Goal: Information Seeking & Learning: Learn about a topic

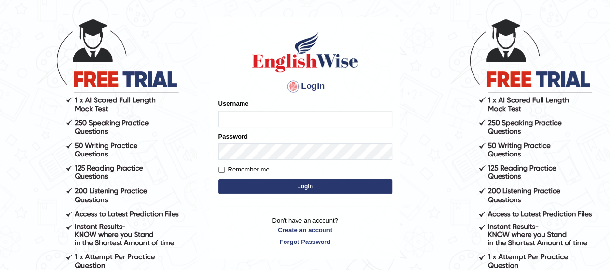
scroll to position [44, 0]
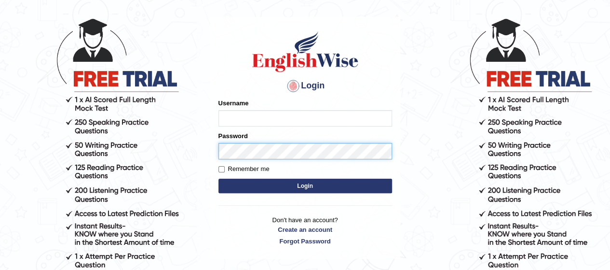
click at [317, 149] on div "Password" at bounding box center [305, 145] width 174 height 28
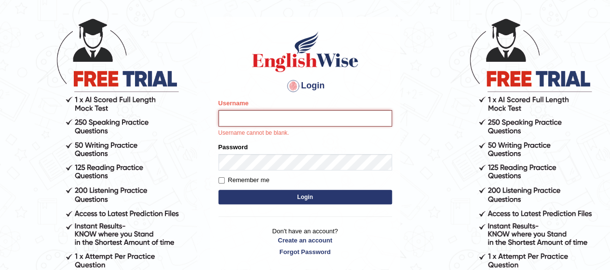
click at [316, 117] on input "Username" at bounding box center [305, 118] width 174 height 16
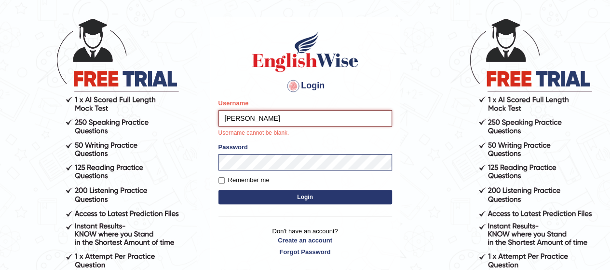
type input "abdulkhalid_Parramatta"
click at [326, 195] on form "Please fix the following errors: Username abdulkhalid_Parramatta Username canno…" at bounding box center [305, 152] width 174 height 108
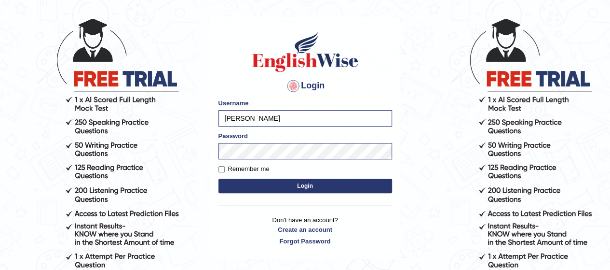
click at [310, 185] on button "Login" at bounding box center [305, 185] width 174 height 14
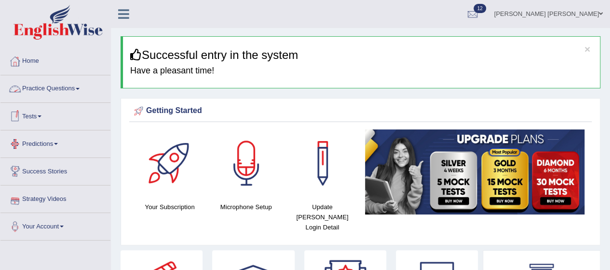
click at [60, 87] on link "Practice Questions" at bounding box center [55, 87] width 110 height 24
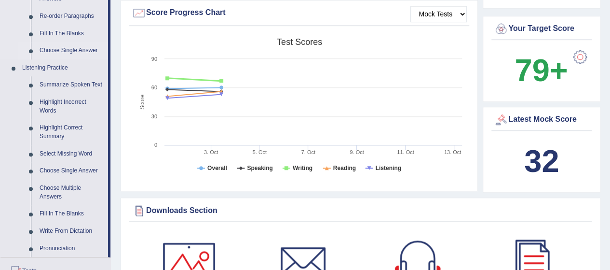
scroll to position [457, 0]
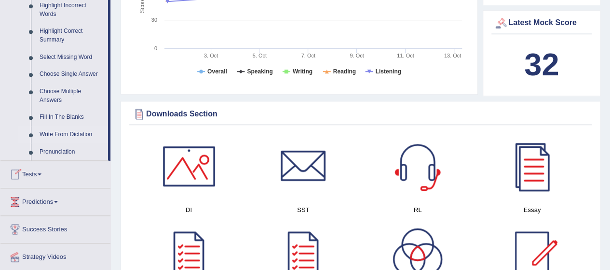
click at [59, 133] on link "Write From Dictation" at bounding box center [71, 134] width 73 height 17
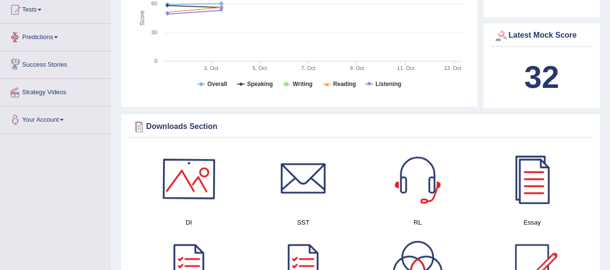
scroll to position [442, 0]
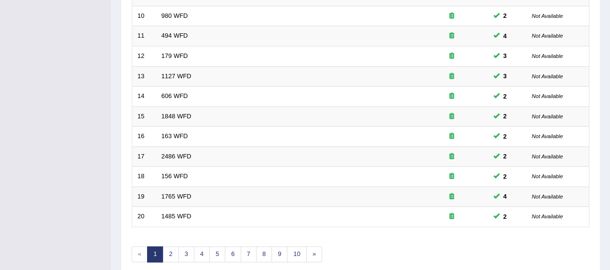
scroll to position [364, 0]
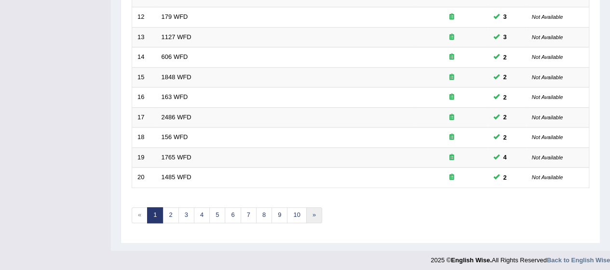
click at [307, 211] on link "»" at bounding box center [314, 215] width 16 height 16
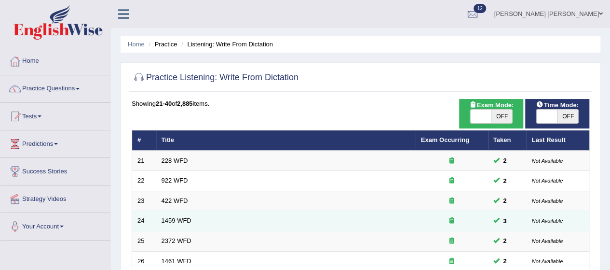
scroll to position [364, 0]
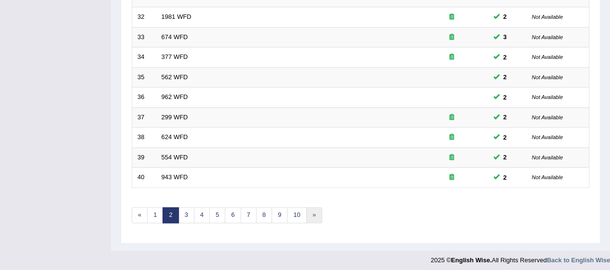
click at [314, 211] on link "»" at bounding box center [314, 215] width 16 height 16
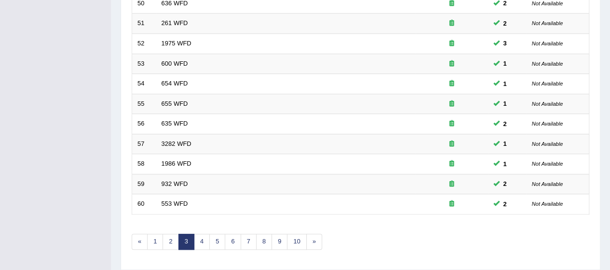
scroll to position [364, 0]
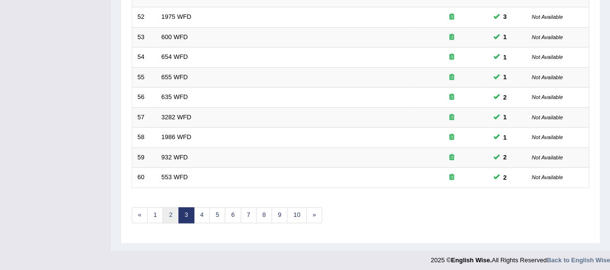
click at [170, 210] on link "2" at bounding box center [171, 215] width 16 height 16
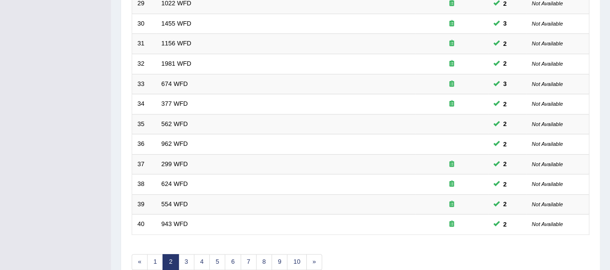
scroll to position [364, 0]
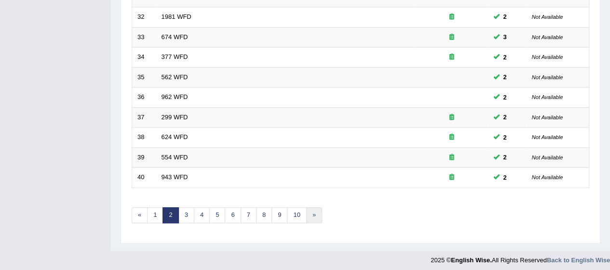
click at [315, 214] on link "»" at bounding box center [314, 215] width 16 height 16
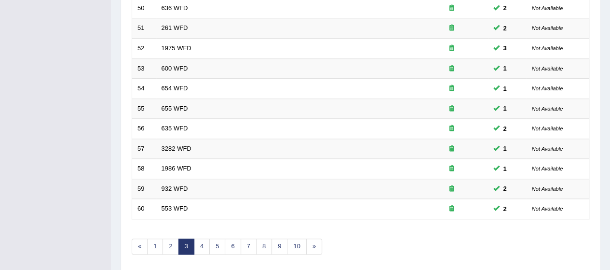
scroll to position [333, 0]
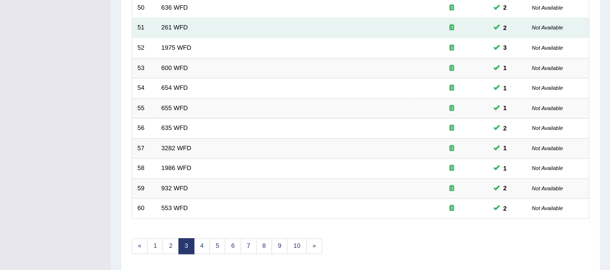
click at [171, 29] on td "261 WFD" at bounding box center [285, 28] width 259 height 20
click at [171, 28] on link "261 WFD" at bounding box center [175, 27] width 27 height 7
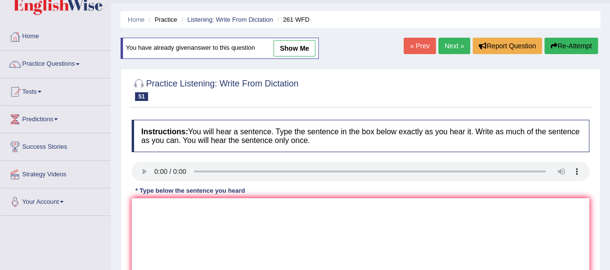
scroll to position [24, 0]
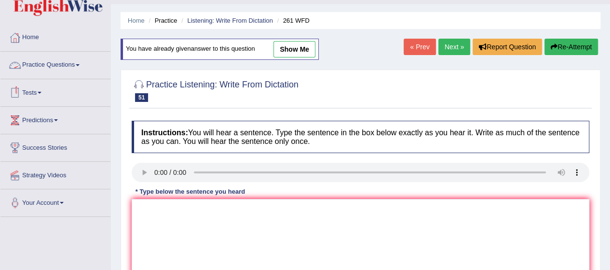
click at [73, 65] on link "Practice Questions" at bounding box center [55, 64] width 110 height 24
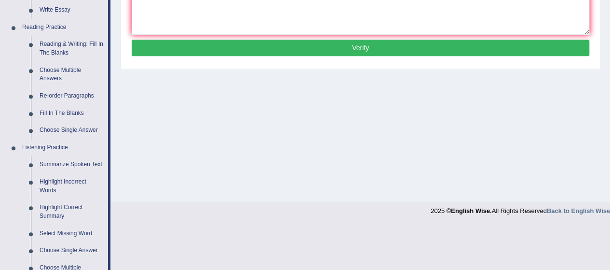
scroll to position [484, 0]
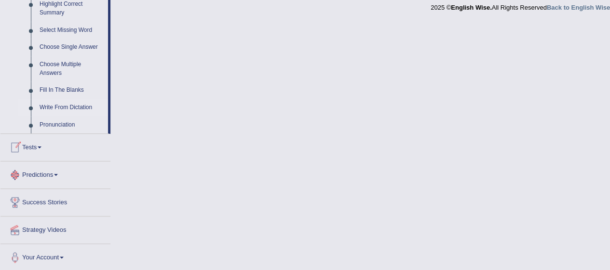
click at [55, 106] on link "Write From Dictation" at bounding box center [71, 107] width 73 height 17
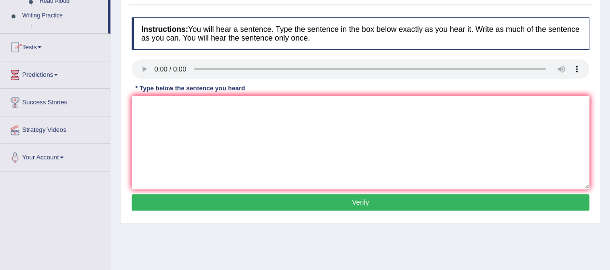
scroll to position [189, 0]
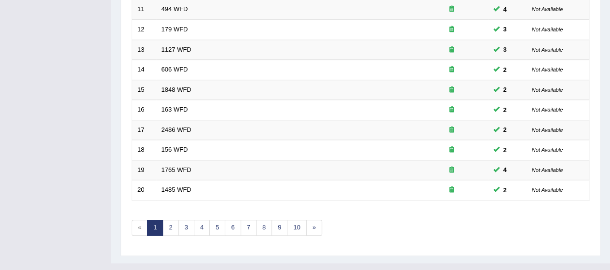
scroll to position [364, 0]
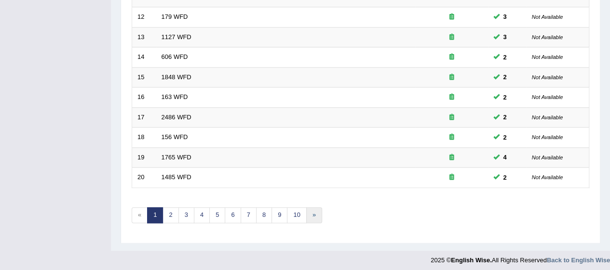
click at [308, 215] on link "»" at bounding box center [314, 215] width 16 height 16
click at [311, 210] on link "»" at bounding box center [314, 215] width 16 height 16
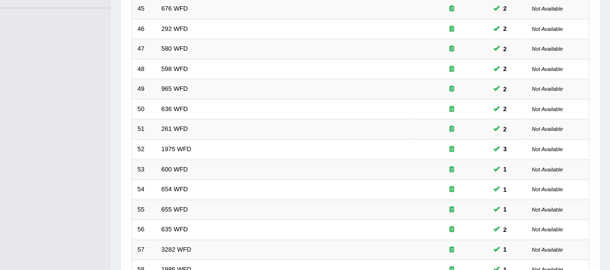
scroll to position [364, 0]
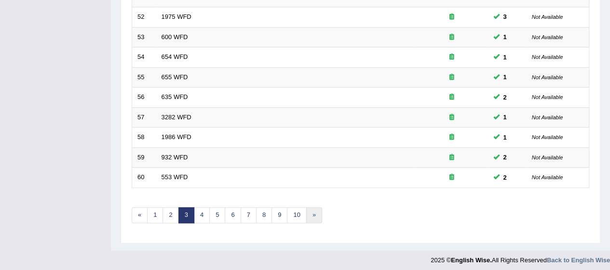
click at [313, 212] on link "»" at bounding box center [314, 215] width 16 height 16
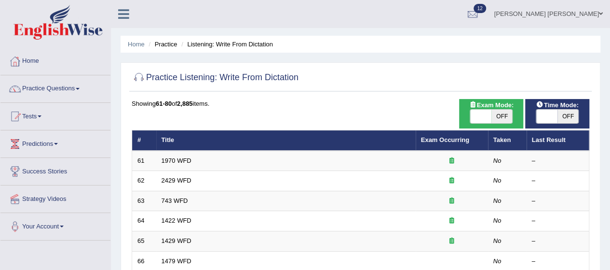
click at [170, 157] on link "1970 WFD" at bounding box center [177, 160] width 30 height 7
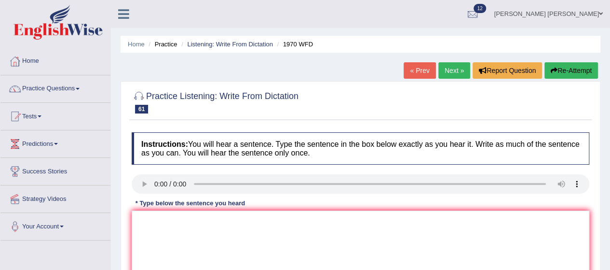
scroll to position [165, 0]
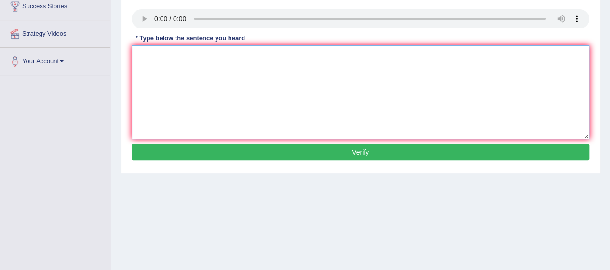
click at [194, 76] on textarea at bounding box center [361, 92] width 458 height 94
click at [136, 56] on textarea "will be s f e c." at bounding box center [361, 92] width 458 height 94
click at [230, 56] on textarea "All the representatives will be s f e c." at bounding box center [361, 92] width 458 height 94
click at [258, 56] on textarea "All the representatives will be selected f e c." at bounding box center [361, 92] width 458 height 94
click at [274, 57] on textarea "All the representatives will be selected from e c." at bounding box center [361, 92] width 458 height 94
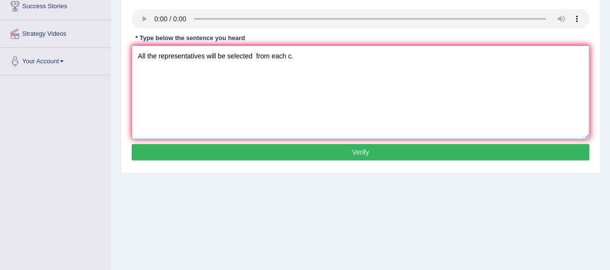
click at [290, 56] on textarea "All the representatives will be selected from each c." at bounding box center [361, 92] width 458 height 94
type textarea "All the representatives will be selected from each class."
click at [237, 155] on button "Verify" at bounding box center [361, 152] width 458 height 16
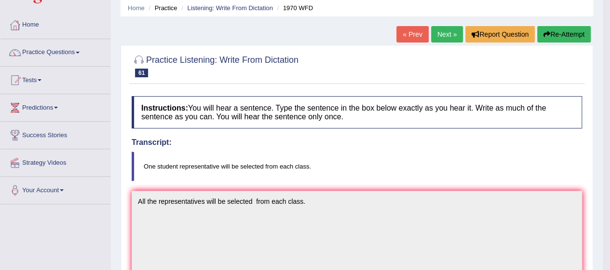
scroll to position [0, 0]
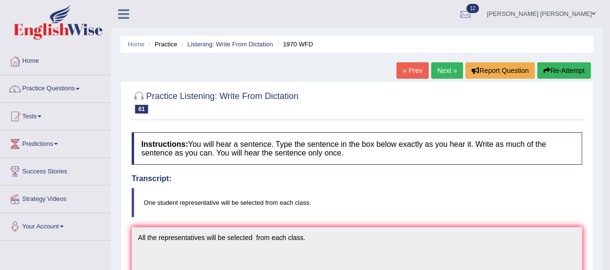
click at [437, 73] on link "Next »" at bounding box center [447, 70] width 32 height 16
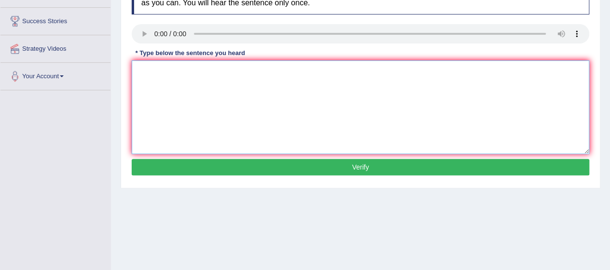
click at [164, 78] on textarea at bounding box center [361, 107] width 458 height 94
click at [152, 70] on textarea "you s c your future career" at bounding box center [361, 107] width 458 height 94
click at [175, 70] on textarea "you should c your future career" at bounding box center [361, 107] width 458 height 94
click at [133, 70] on textarea "you should consider your future career" at bounding box center [361, 107] width 458 height 94
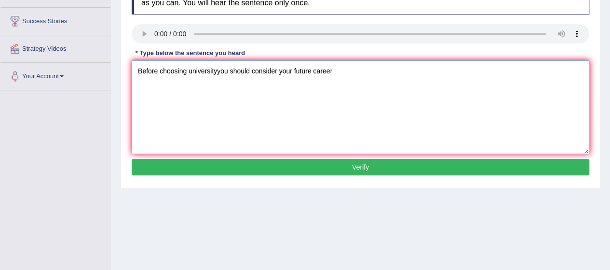
click at [186, 70] on textarea "Before choosing universityyou should consider your future career" at bounding box center [361, 107] width 458 height 94
click at [232, 69] on textarea "Before choosing your universityyou should consider your future career" at bounding box center [361, 107] width 458 height 94
type textarea "Before choosing your university coures you should consider your future career"
click at [276, 166] on button "Verify" at bounding box center [361, 167] width 458 height 16
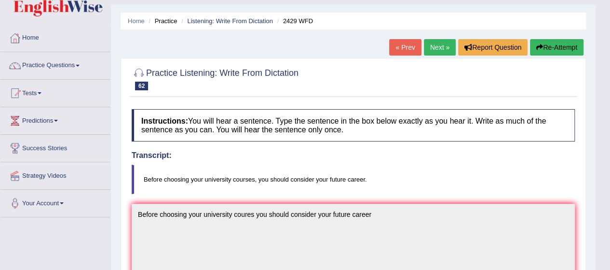
scroll to position [22, 0]
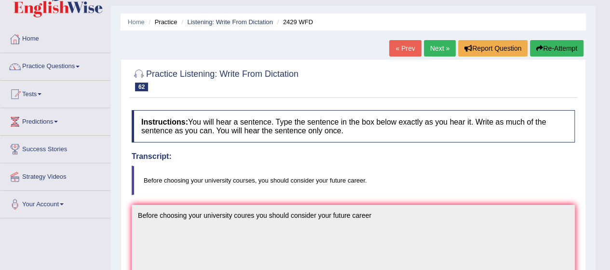
click at [438, 50] on link "Next »" at bounding box center [440, 48] width 32 height 16
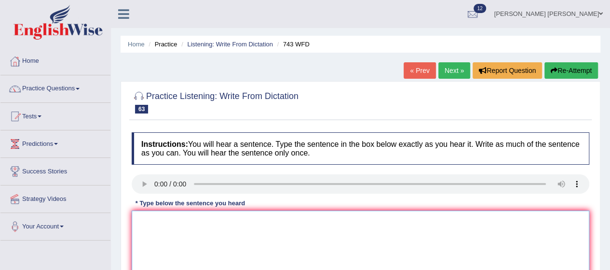
click at [196, 242] on textarea at bounding box center [361, 257] width 458 height 94
click at [136, 218] on textarea "to analyze the languages." at bounding box center [361, 257] width 458 height 94
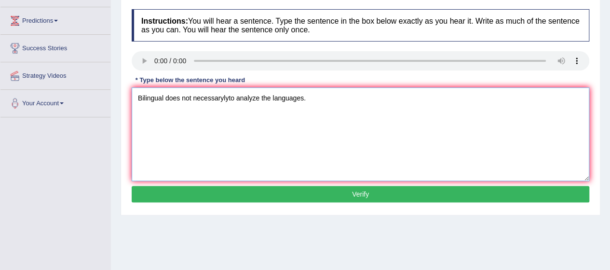
scroll to position [123, 0]
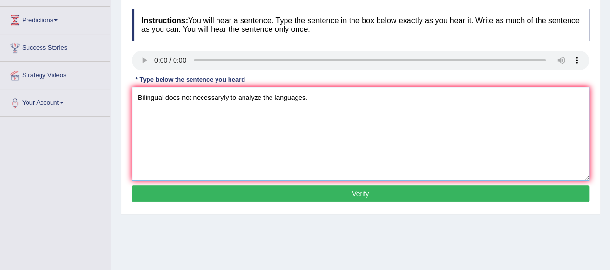
type textarea "Bilingual does not necessaryly to analyze the languages."
click at [240, 192] on button "Verify" at bounding box center [361, 193] width 458 height 16
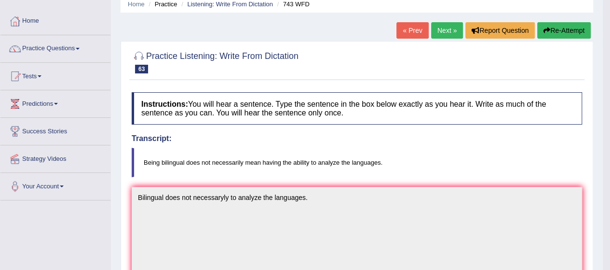
scroll to position [33, 0]
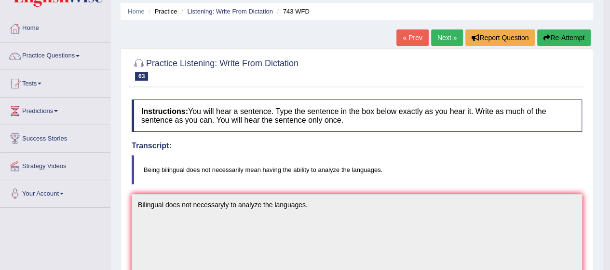
click at [445, 34] on link "Next »" at bounding box center [447, 37] width 32 height 16
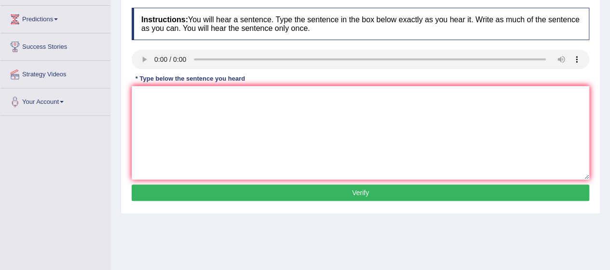
scroll to position [125, 0]
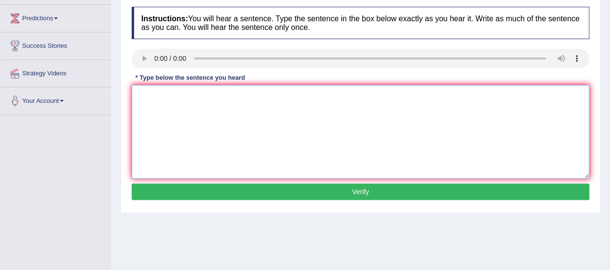
click at [164, 118] on textarea at bounding box center [361, 132] width 458 height 94
click at [133, 99] on textarea "to e l." at bounding box center [361, 132] width 458 height 94
click at [218, 94] on textarea "We are looking for new to e l." at bounding box center [361, 132] width 458 height 94
click at [205, 94] on textarea "We are looking for new to en l." at bounding box center [361, 132] width 458 height 94
click at [239, 95] on textarea "We are looking for new ways to en l." at bounding box center [361, 132] width 458 height 94
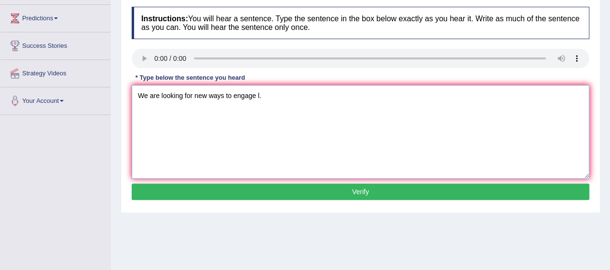
click at [259, 96] on textarea "We are looking for new ways to engage l." at bounding box center [361, 132] width 458 height 94
type textarea "We are looking for new ways to engage learners."
click at [229, 189] on button "Verify" at bounding box center [361, 191] width 458 height 16
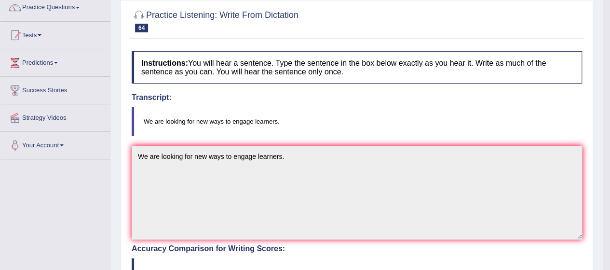
scroll to position [0, 0]
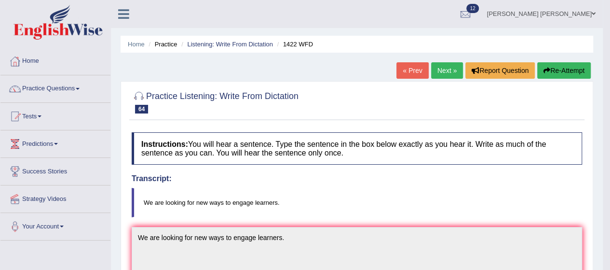
click at [444, 72] on link "Next »" at bounding box center [447, 70] width 32 height 16
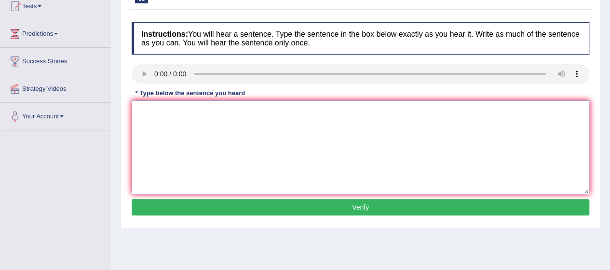
click at [175, 147] on textarea at bounding box center [361, 147] width 458 height 94
click at [156, 110] on textarea "punchtuality" at bounding box center [361, 147] width 458 height 94
click at [235, 98] on div "Instructions: You will hear a sentence. Type the sentence in the box below exac…" at bounding box center [360, 119] width 463 height 205
click at [190, 120] on textarea "puntuality" at bounding box center [361, 147] width 458 height 94
click at [149, 111] on textarea "puntuality is the key." at bounding box center [361, 147] width 458 height 94
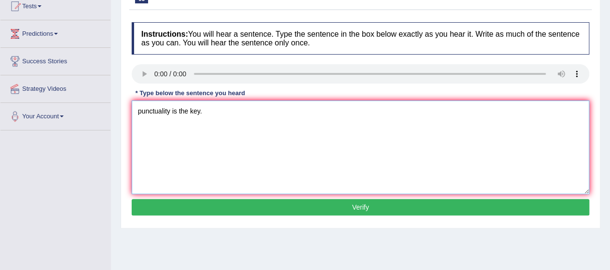
click at [135, 112] on textarea "punctuality is the key." at bounding box center [361, 147] width 458 height 94
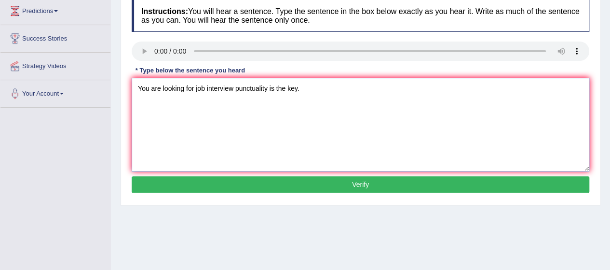
scroll to position [136, 0]
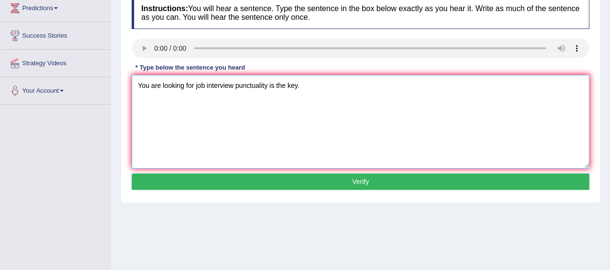
type textarea "You are looking for job interview punctuality is the key."
click at [246, 183] on button "Verify" at bounding box center [361, 181] width 458 height 16
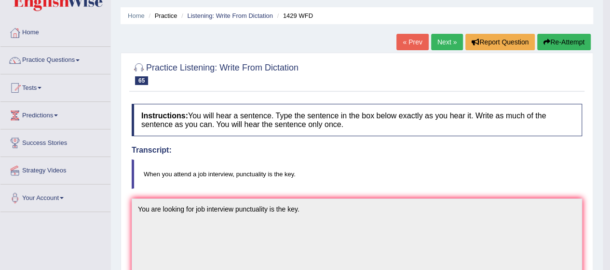
scroll to position [27, 0]
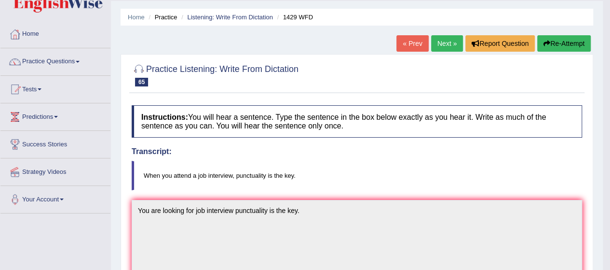
click at [440, 45] on link "Next »" at bounding box center [447, 43] width 32 height 16
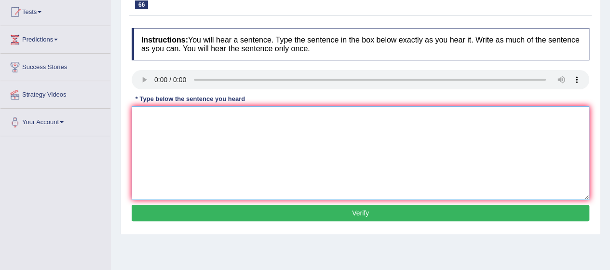
click at [179, 143] on textarea at bounding box center [361, 153] width 458 height 94
click at [188, 116] on textarea "to held ceremony in summer vacations." at bounding box center [361, 153] width 458 height 94
click at [134, 117] on textarea "to held ceremony playground in summer vacations." at bounding box center [361, 153] width 458 height 94
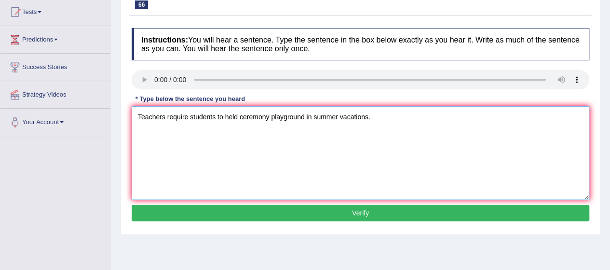
scroll to position [125, 0]
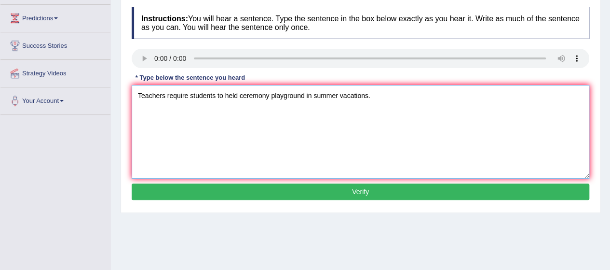
type textarea "Teachers require students to held ceremony playground in summer vacations."
click at [331, 195] on button "Verify" at bounding box center [361, 191] width 458 height 16
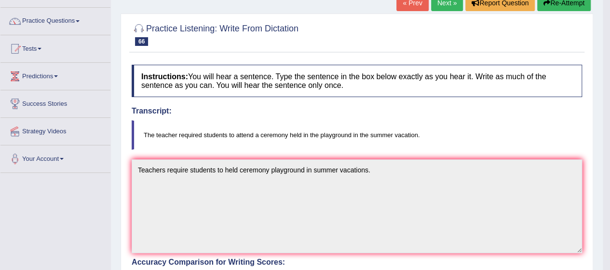
scroll to position [0, 0]
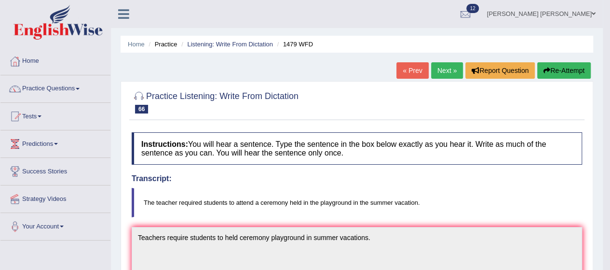
click at [550, 68] on button "Re-Attempt" at bounding box center [564, 70] width 54 height 16
